Goal: Transaction & Acquisition: Purchase product/service

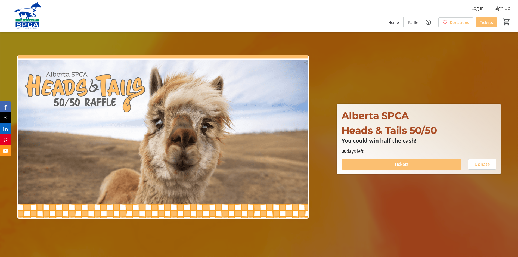
click at [360, 166] on span at bounding box center [402, 164] width 120 height 13
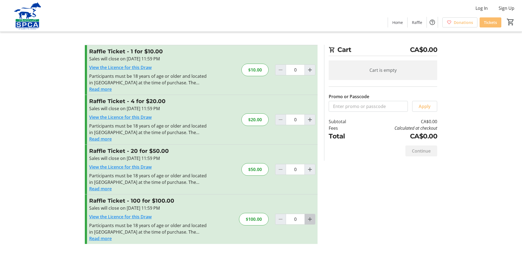
click at [309, 220] on mat-icon "Increment by one" at bounding box center [310, 219] width 7 height 7
type input "1"
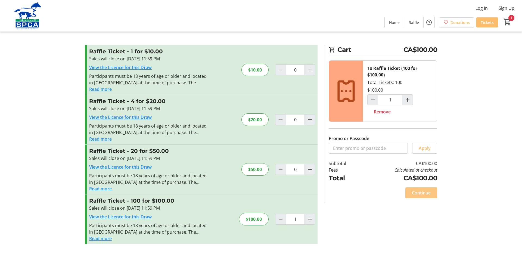
click at [419, 193] on span "Continue" at bounding box center [421, 193] width 19 height 7
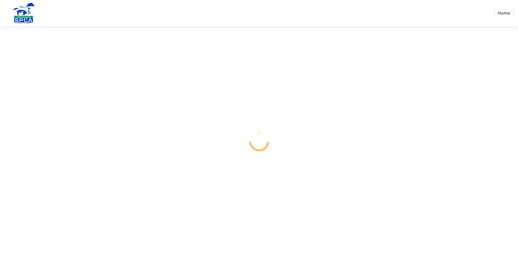
select select "CA"
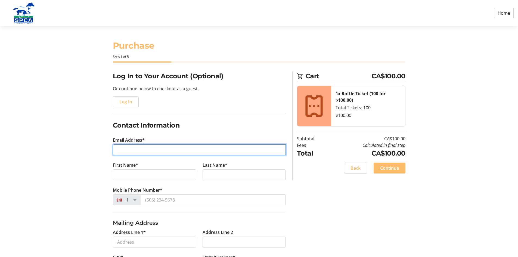
click at [128, 145] on input "Email Address*" at bounding box center [199, 149] width 173 height 11
type input "[EMAIL_ADDRESS][DOMAIN_NAME]"
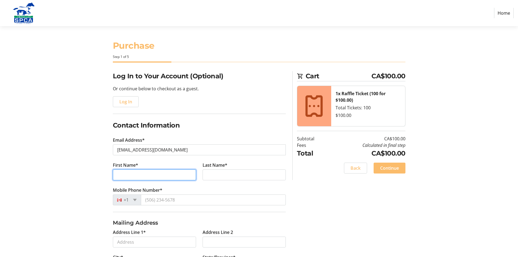
click at [127, 171] on input "First Name*" at bounding box center [154, 174] width 83 height 11
type input "[PERSON_NAME]"
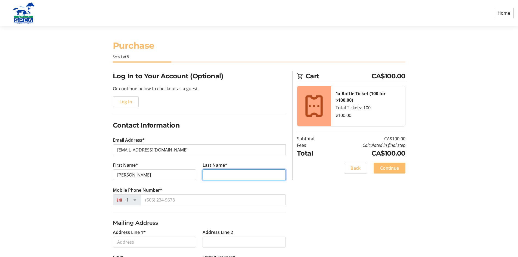
click at [217, 177] on input "Last Name*" at bounding box center [244, 174] width 83 height 11
type input "[PERSON_NAME]"
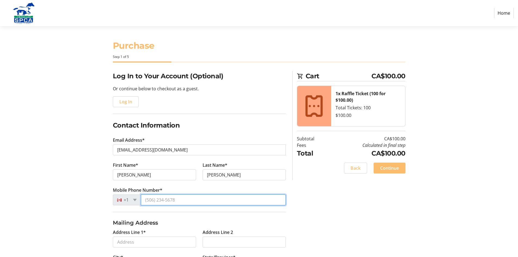
click at [169, 203] on input "Mobile Phone Number*" at bounding box center [213, 200] width 145 height 11
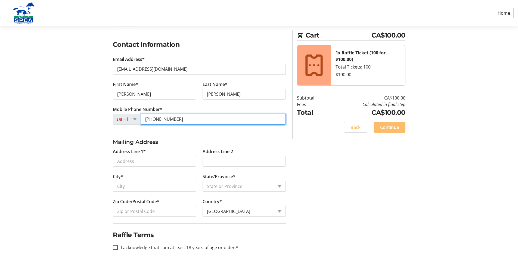
scroll to position [81, 0]
type input "[PHONE_NUMBER]"
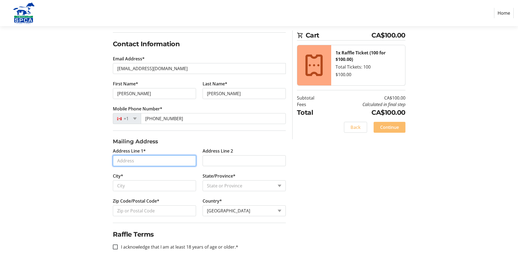
click at [133, 163] on input "Address Line 1*" at bounding box center [154, 160] width 83 height 11
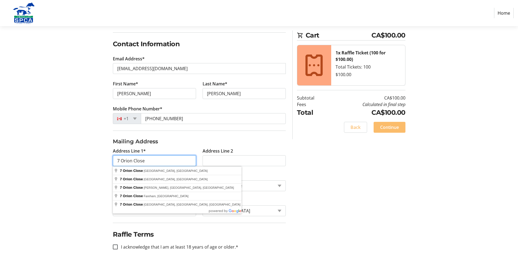
type input "7 Orion Close"
click at [191, 172] on tr-form-field "Address Line 1* 7 Orion Close" at bounding box center [155, 160] width 90 height 25
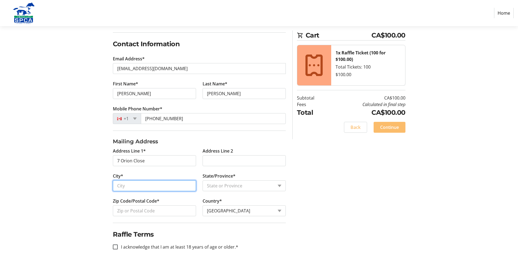
click at [159, 187] on input "City*" at bounding box center [154, 185] width 83 height 11
type input "St [PERSON_NAME]"
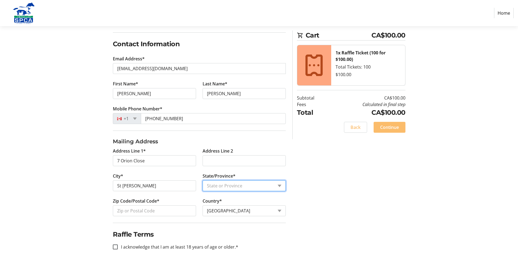
click at [223, 187] on select "State or Province State or Province [GEOGRAPHIC_DATA] [GEOGRAPHIC_DATA] [GEOGRA…" at bounding box center [244, 185] width 83 height 11
select select "AB"
click at [203, 180] on select "State or Province State or Province [GEOGRAPHIC_DATA] [GEOGRAPHIC_DATA] [GEOGRA…" at bounding box center [244, 185] width 83 height 11
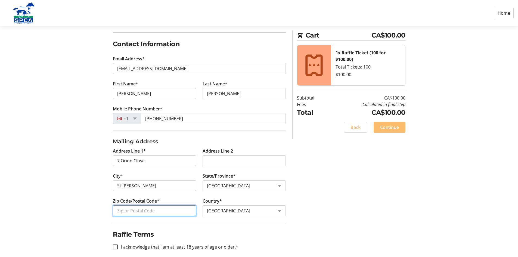
click at [135, 209] on input "Zip Code/Postal Code*" at bounding box center [154, 210] width 83 height 11
type input "T8N6G2"
click at [208, 229] on fieldset "Raffle Terms I acknowledge that I am at least 18 years of age or older.*" at bounding box center [199, 240] width 173 height 34
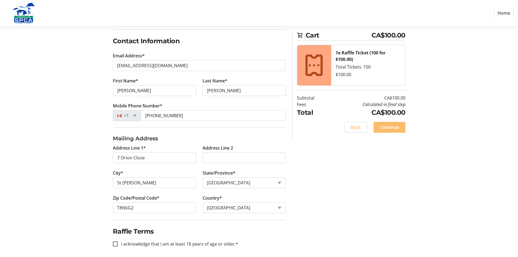
scroll to position [88, 0]
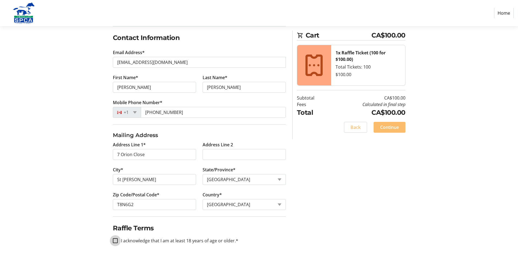
click at [116, 241] on input "I acknowledge that I am at least 18 years of age or older.*" at bounding box center [115, 240] width 5 height 5
checkbox input "true"
click at [384, 126] on span "Continue" at bounding box center [389, 127] width 19 height 7
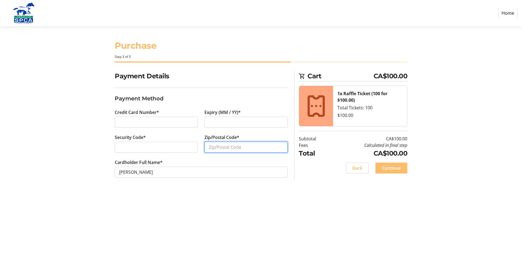
click at [217, 147] on input "Zip/Postal Code*" at bounding box center [246, 147] width 83 height 11
type input "T8N6G2"
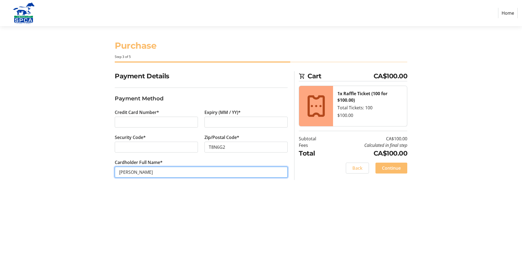
drag, startPoint x: 142, startPoint y: 170, endPoint x: 109, endPoint y: 168, distance: 33.2
click at [109, 168] on div "Payment Details Payment Method Credit Card Number* Expiry (MM / YY)* Security C…" at bounding box center [261, 130] width 359 height 119
click at [156, 173] on input "[PERSON_NAME]" at bounding box center [201, 172] width 173 height 11
drag, startPoint x: 134, startPoint y: 170, endPoint x: 103, endPoint y: 172, distance: 31.1
click at [101, 171] on div "Payment Details Payment Method Credit Card Number* Expiry (MM / YY)* Security C…" at bounding box center [261, 130] width 359 height 119
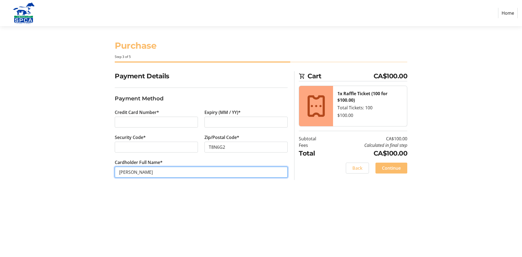
type input "[PERSON_NAME]"
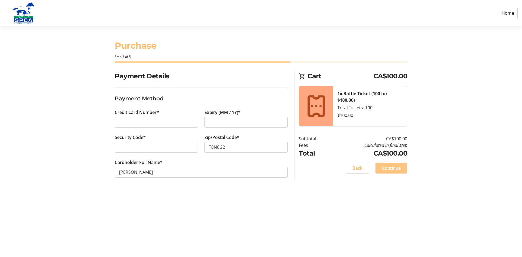
click at [393, 167] on span "Continue" at bounding box center [391, 168] width 19 height 7
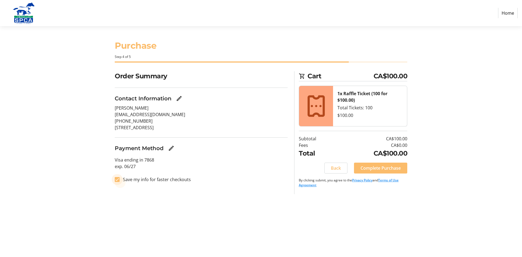
click at [119, 181] on input "Save my info for faster checkouts" at bounding box center [117, 179] width 5 height 5
checkbox input "false"
click at [384, 168] on span "Complete Purchase" at bounding box center [381, 168] width 40 height 7
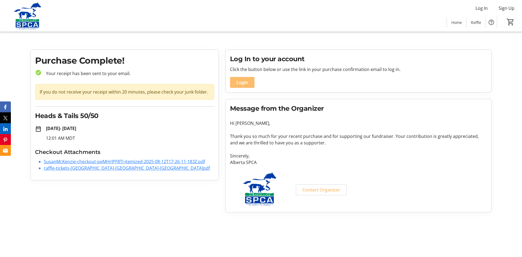
click at [134, 161] on link "SusanMcKenzie-checkout-peMHrIPF8TI-itemized-2025-08-12T17-26-11-183Z.pdf" at bounding box center [124, 162] width 161 height 6
click at [125, 169] on link "raffle-tickets-[GEOGRAPHIC_DATA]-[GEOGRAPHIC_DATA]-[GEOGRAPHIC_DATA]pdf" at bounding box center [127, 168] width 166 height 6
